Goal: Information Seeking & Learning: Learn about a topic

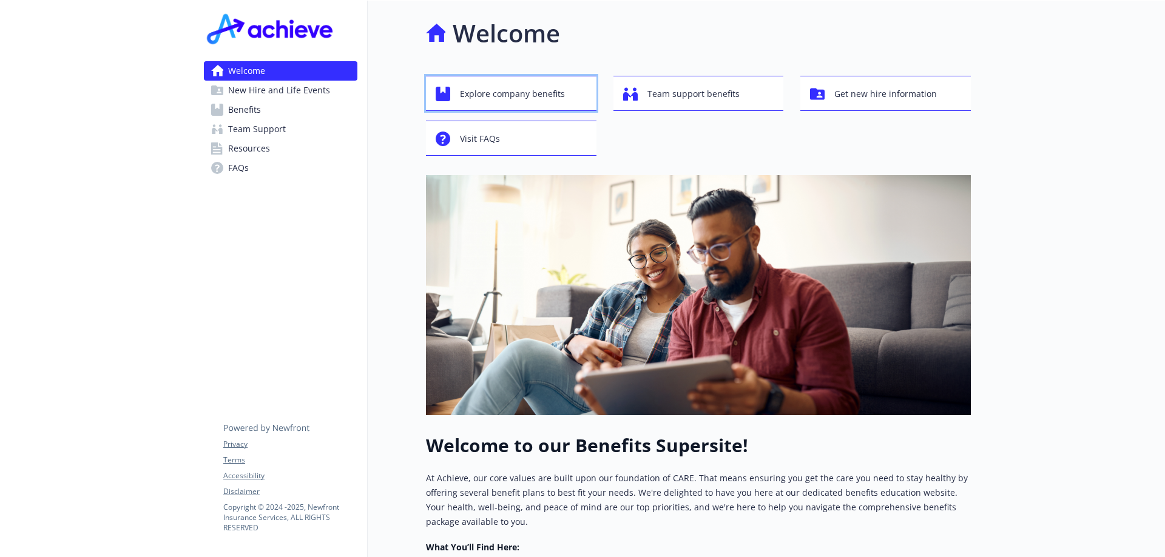
click at [528, 101] on span "Explore company benefits" at bounding box center [512, 93] width 105 height 23
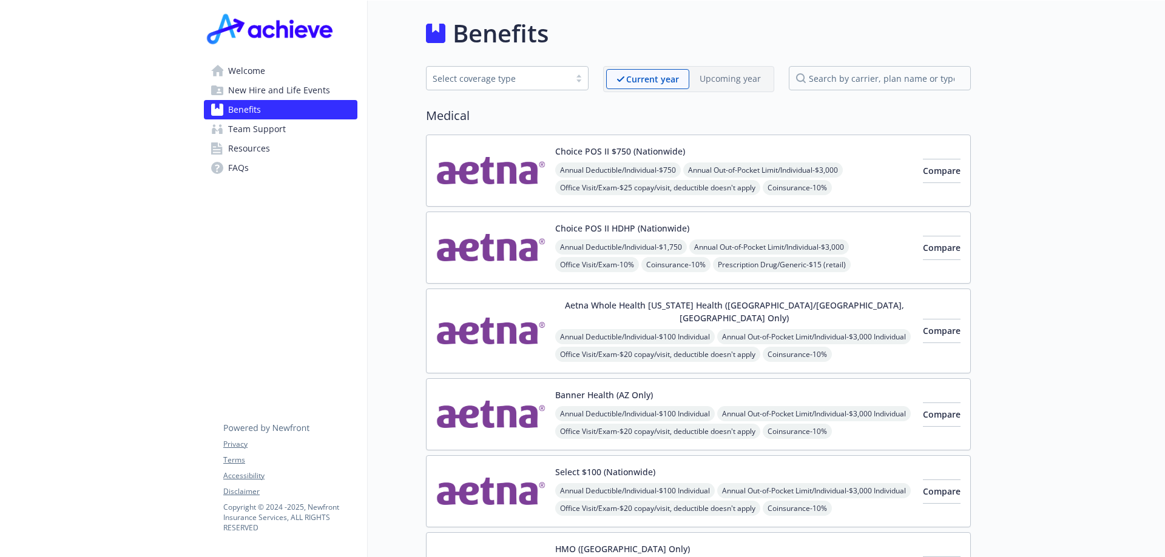
click at [294, 73] on link "Welcome" at bounding box center [280, 70] width 153 height 19
